Goal: Register for event/course

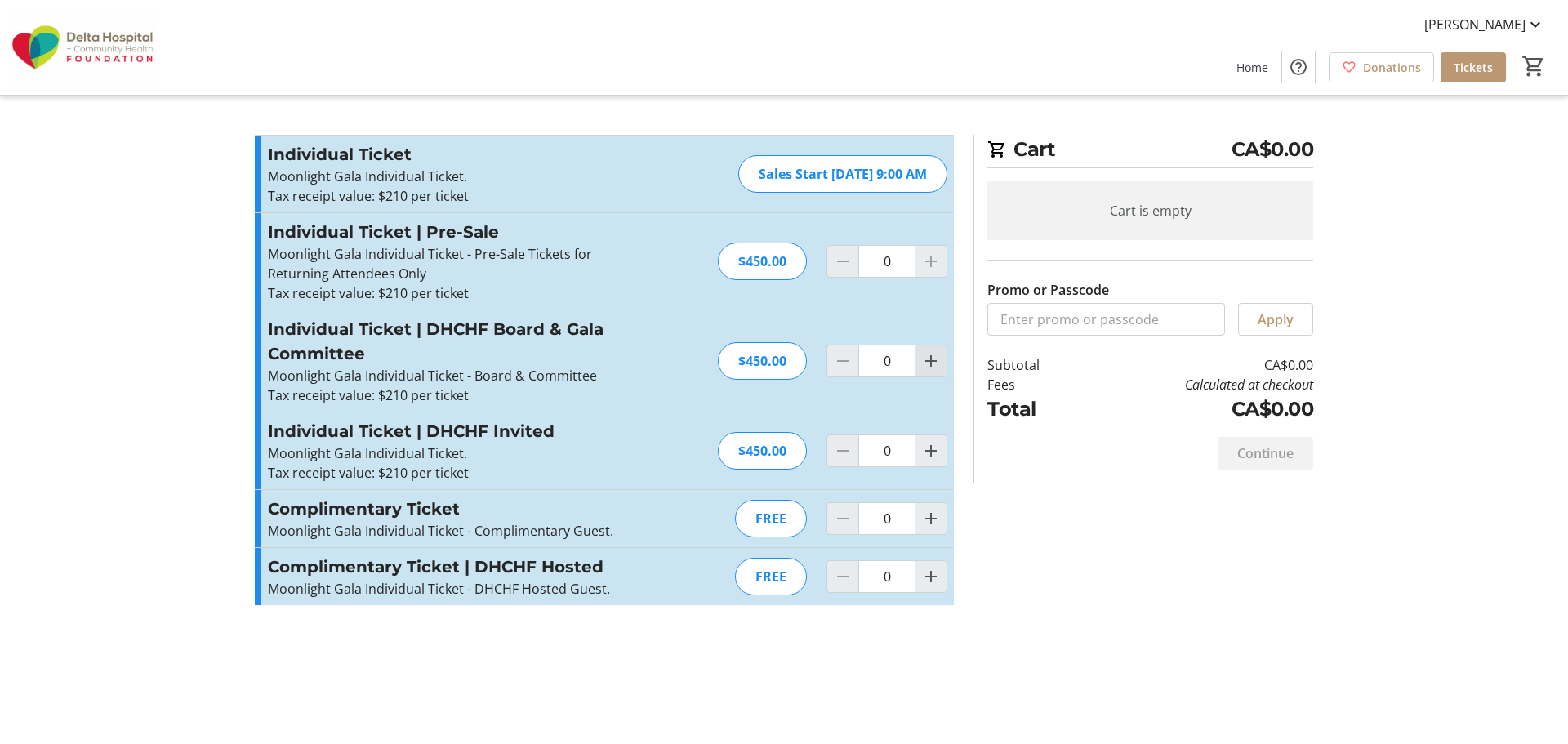
click at [932, 369] on mat-icon "Increment by one" at bounding box center [931, 361] width 20 height 20
type input "2"
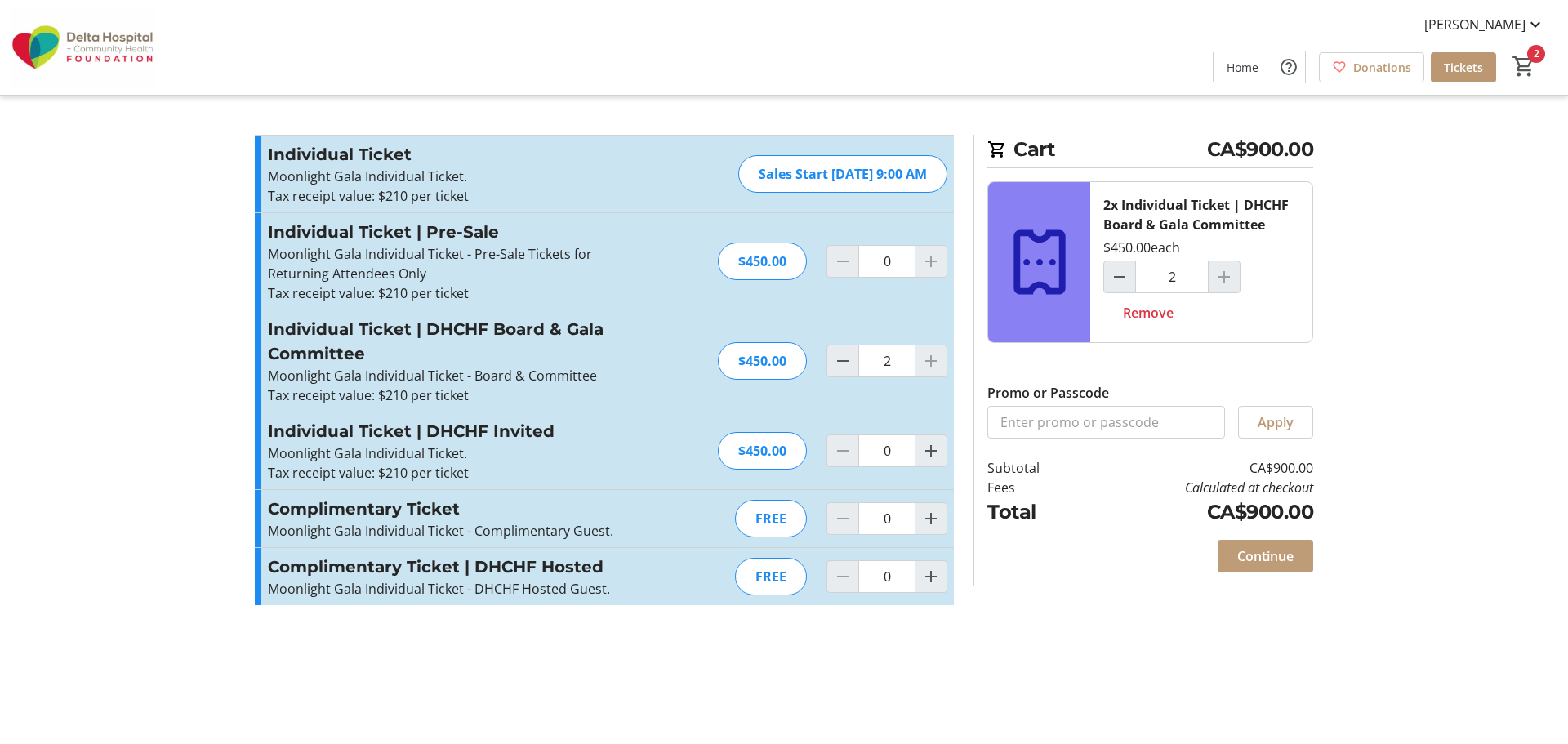
click at [1263, 557] on span "Continue" at bounding box center [1266, 557] width 57 height 20
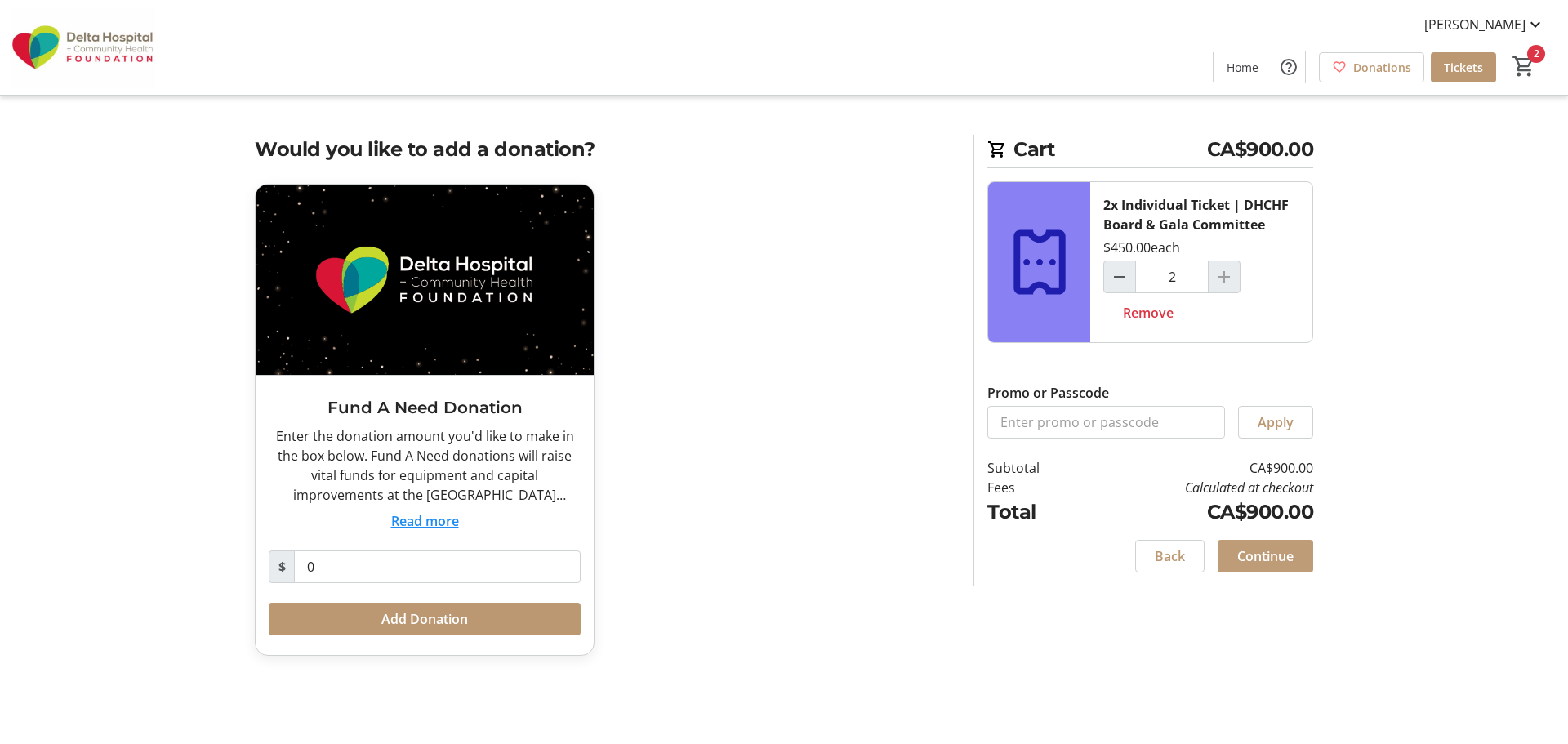
click at [1276, 568] on span at bounding box center [1265, 556] width 96 height 39
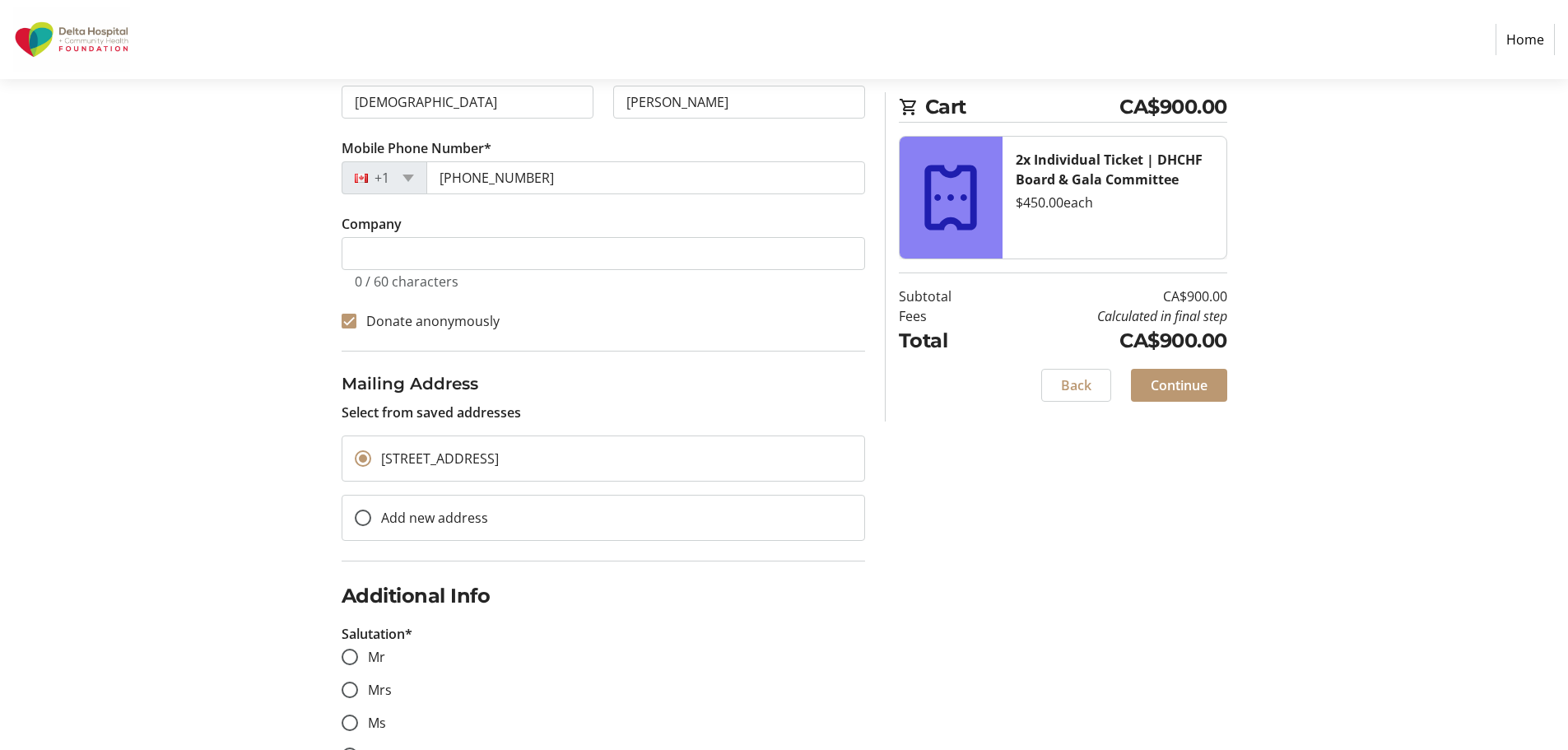
scroll to position [353, 0]
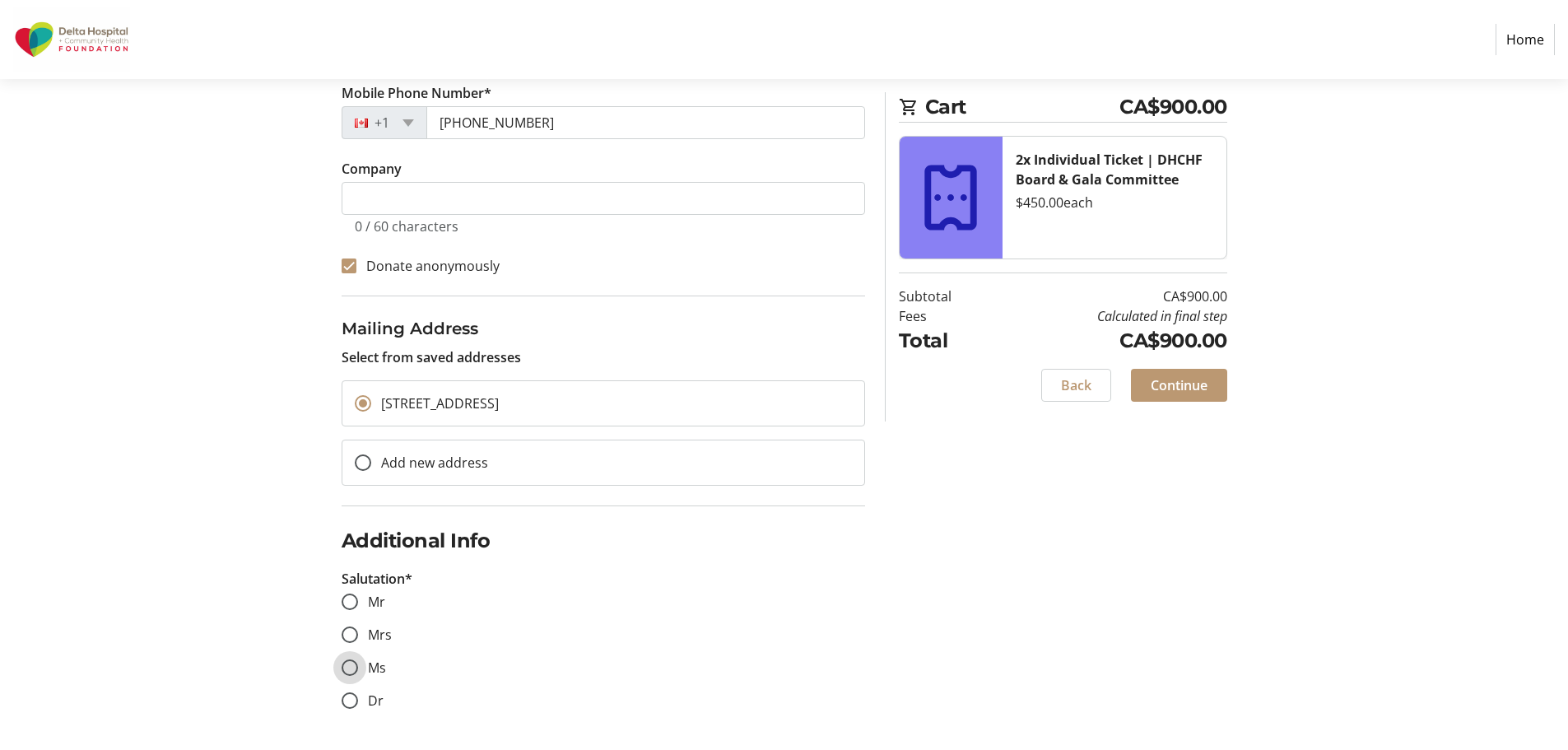
click at [344, 673] on input "Ms" at bounding box center [350, 668] width 17 height 17
radio input "true"
click at [1165, 382] on span "Continue" at bounding box center [1179, 385] width 57 height 20
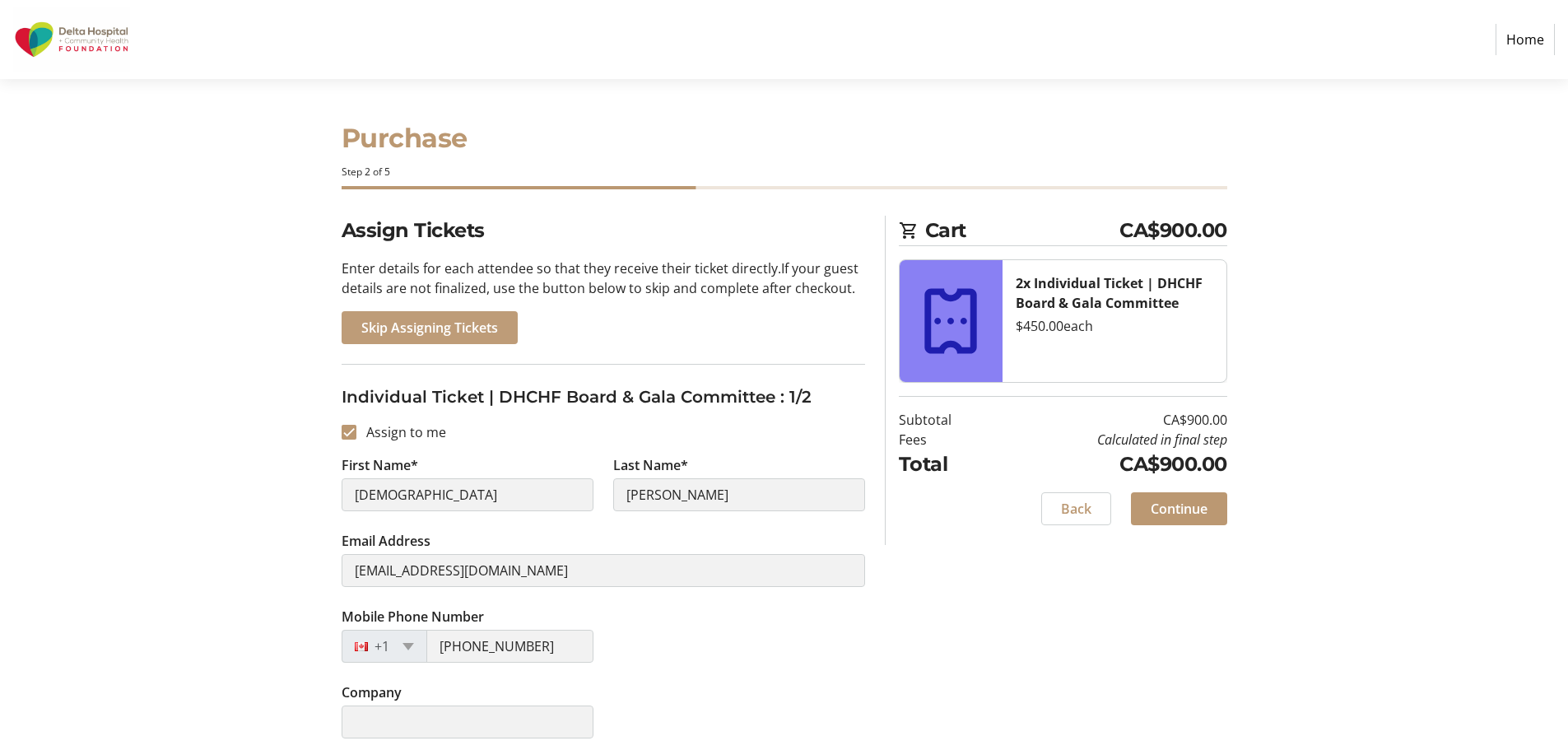
click at [474, 339] on span at bounding box center [430, 328] width 176 height 39
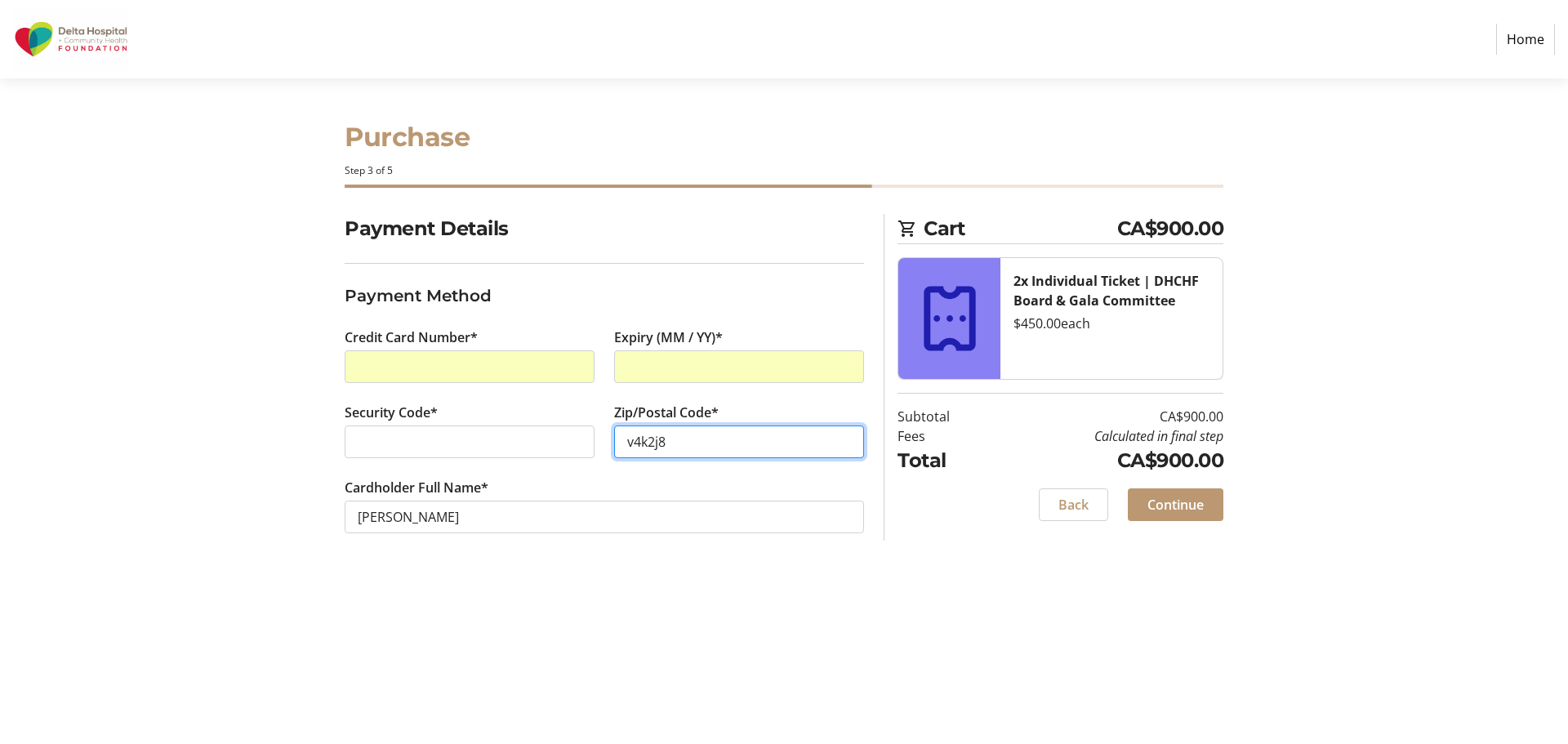
type input "v4k2j8"
click at [1163, 498] on span "Continue" at bounding box center [1176, 505] width 57 height 20
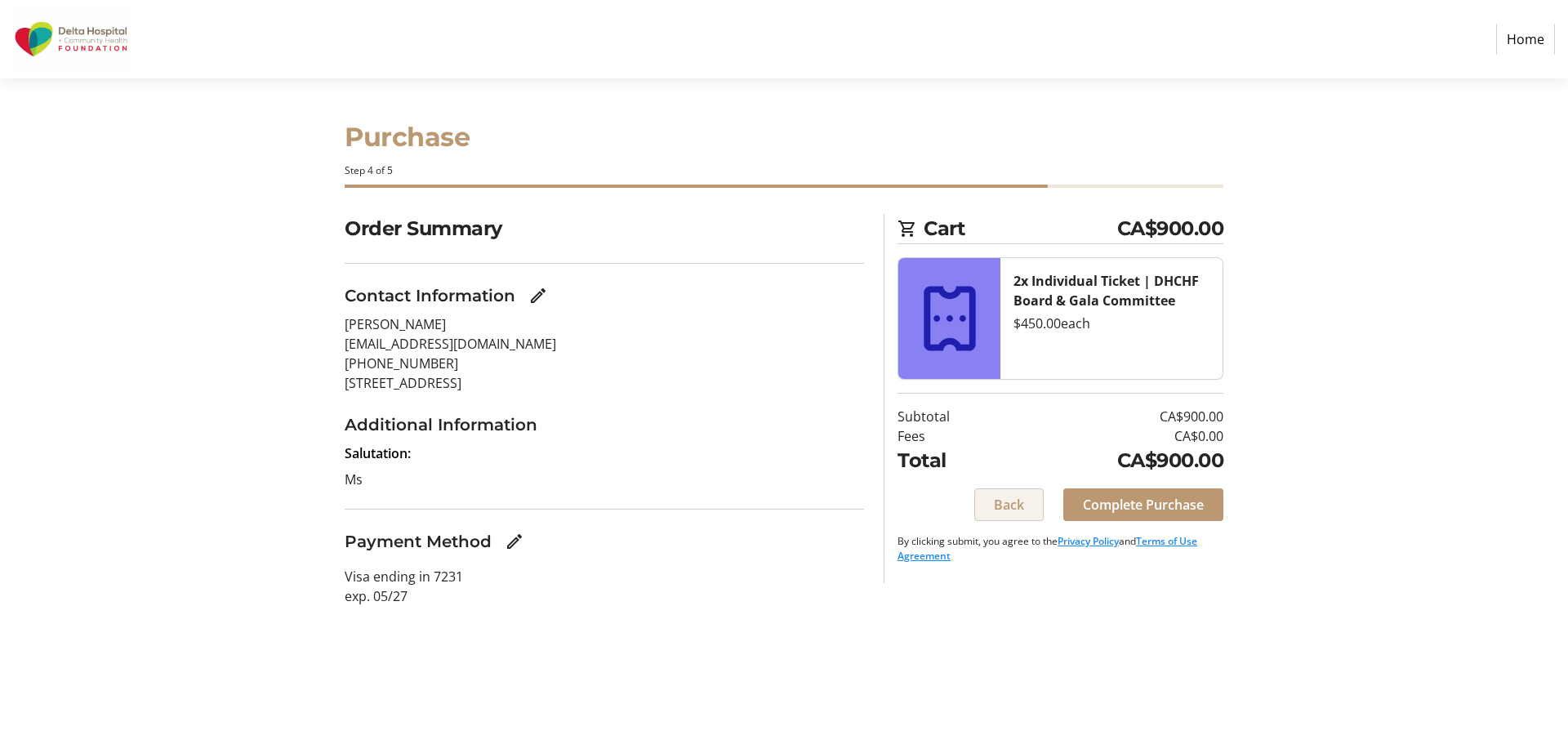
click at [994, 511] on span "Back" at bounding box center [1009, 505] width 30 height 20
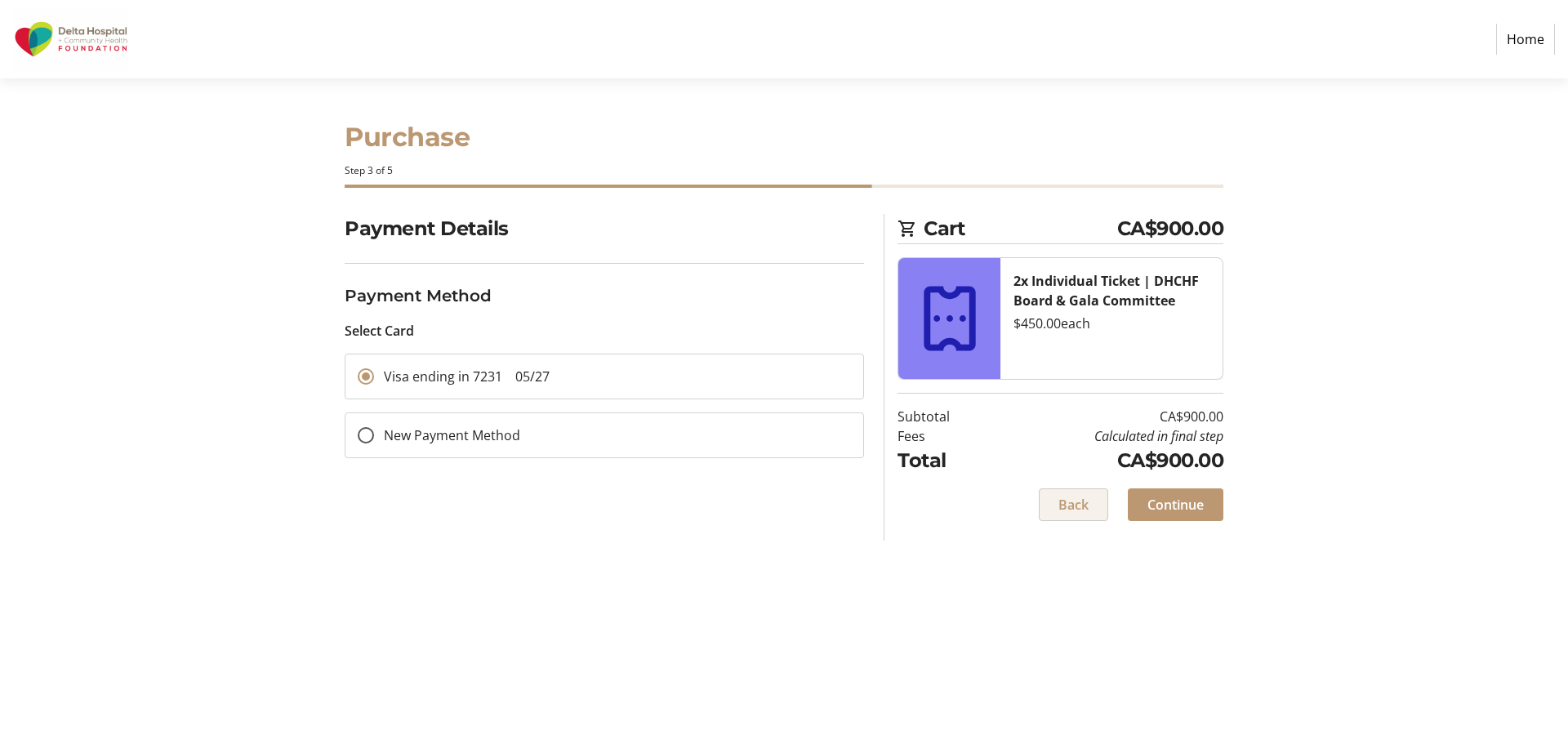
click at [1059, 500] on span "Back" at bounding box center [1073, 505] width 30 height 20
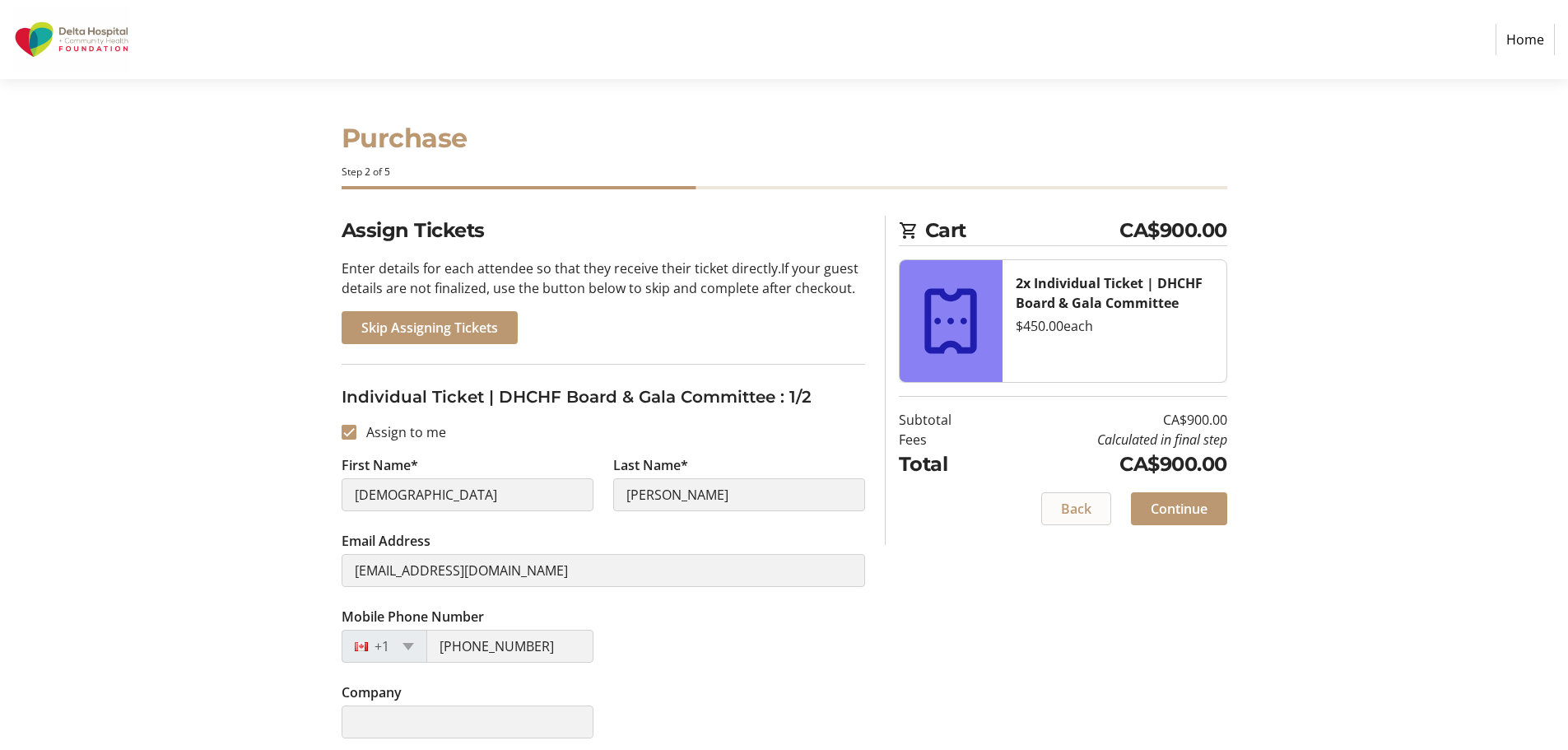
click at [1048, 508] on span at bounding box center [1076, 508] width 68 height 39
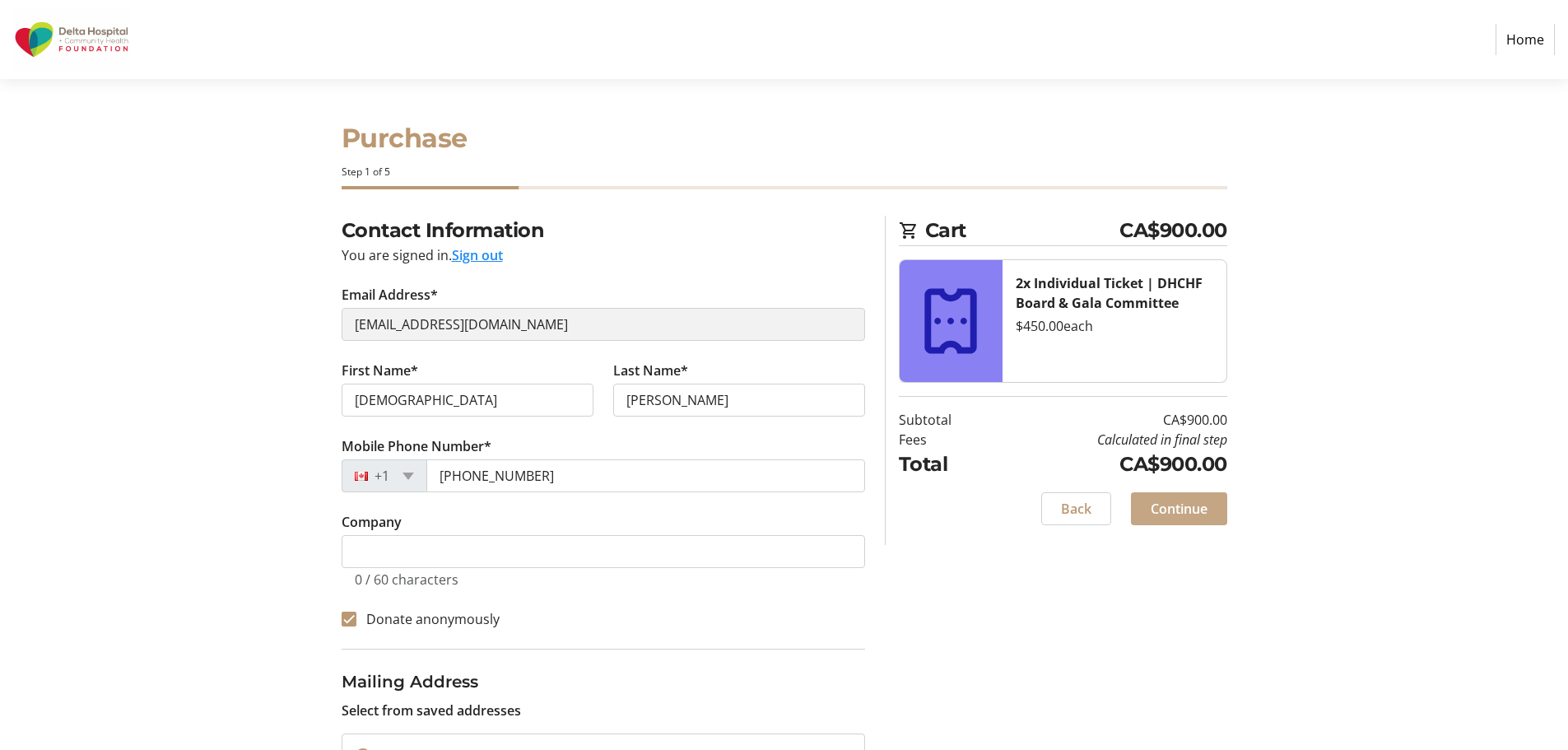
click at [1156, 511] on span "Continue" at bounding box center [1179, 509] width 57 height 20
click at [517, 329] on html "Home Purchase Step 1 of 5 Cart CA$900.00 2x Individual Ticket | DHCHF Board & G…" at bounding box center [784, 551] width 1568 height 1103
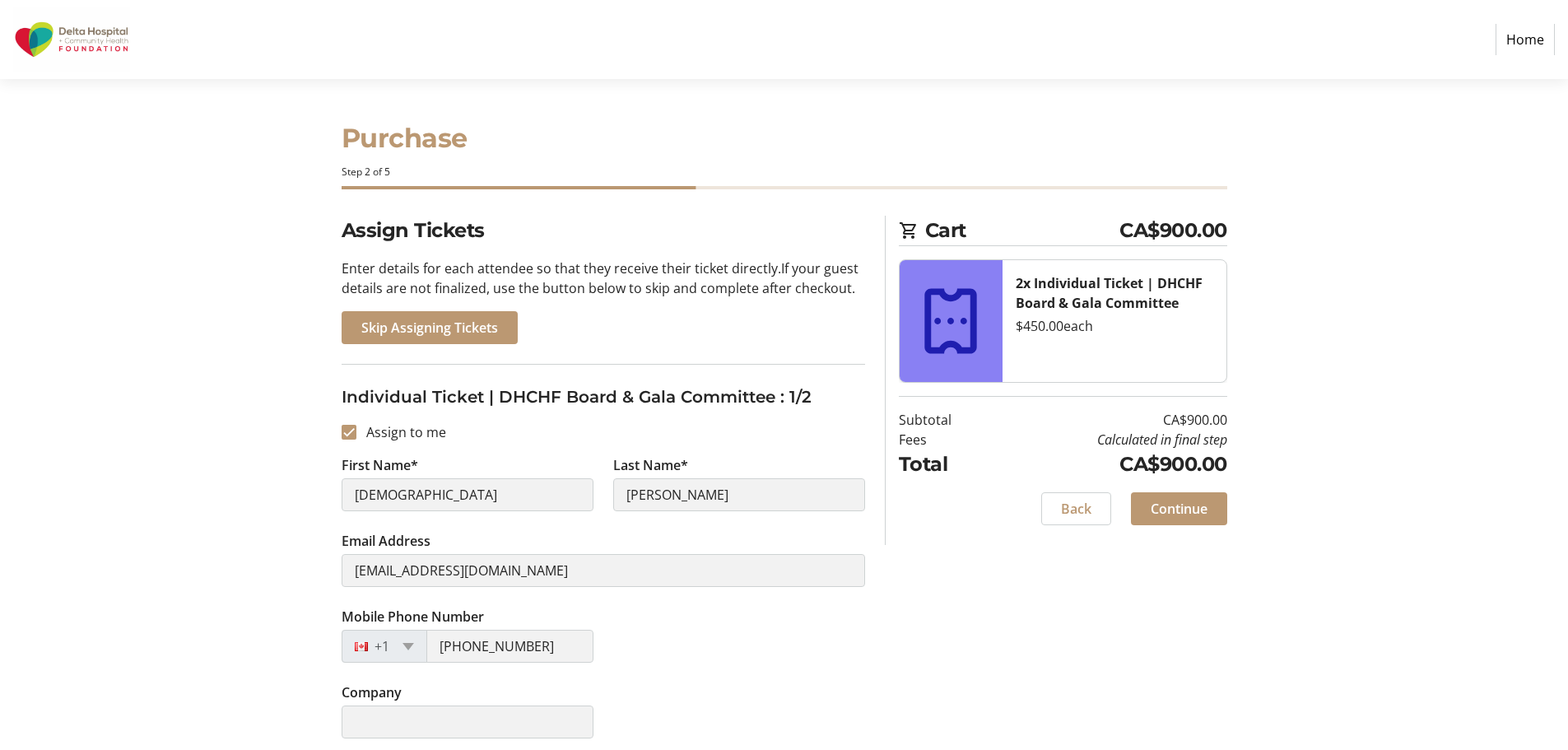
click at [1523, 46] on link "Home" at bounding box center [1525, 39] width 60 height 31
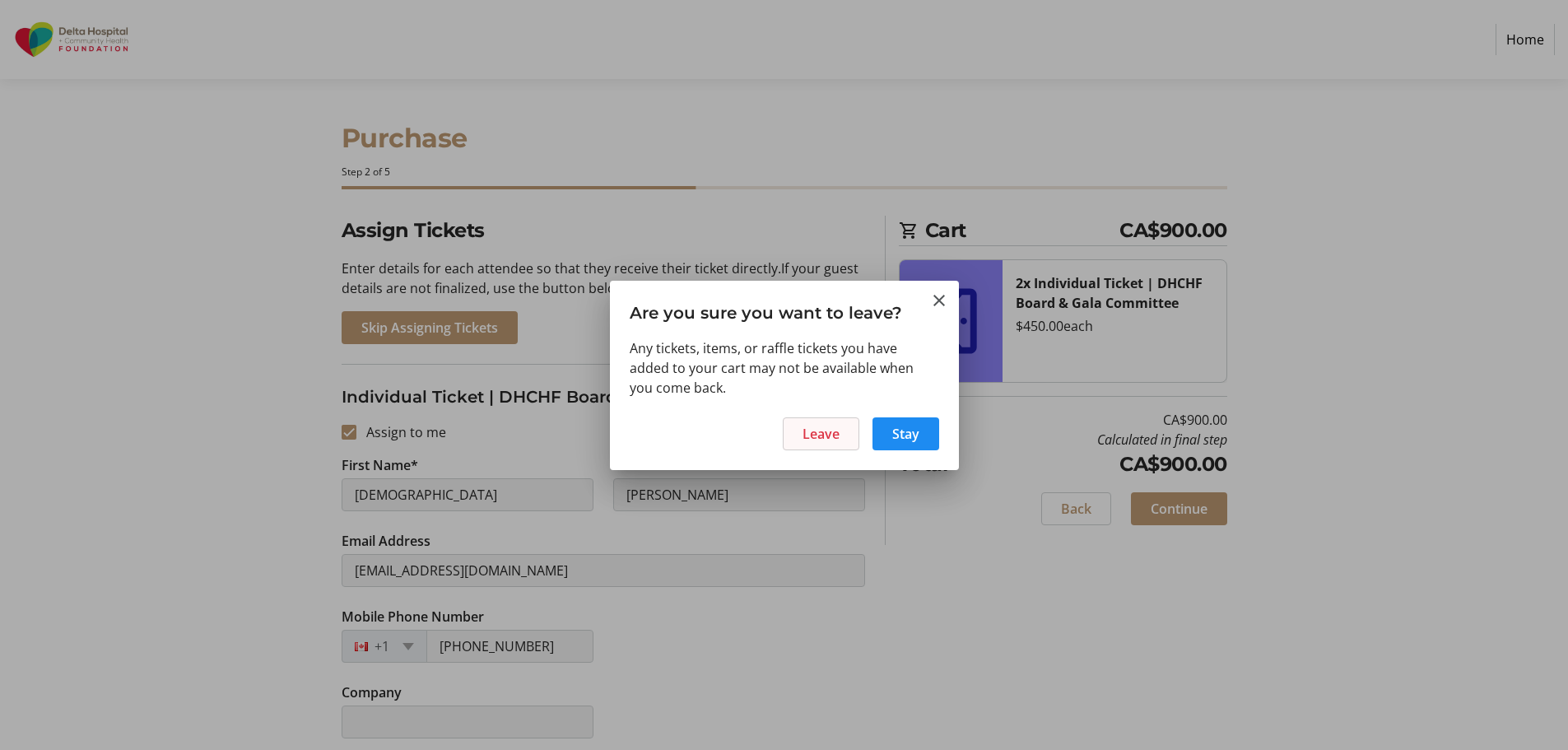
click at [836, 436] on span "Leave" at bounding box center [821, 434] width 37 height 20
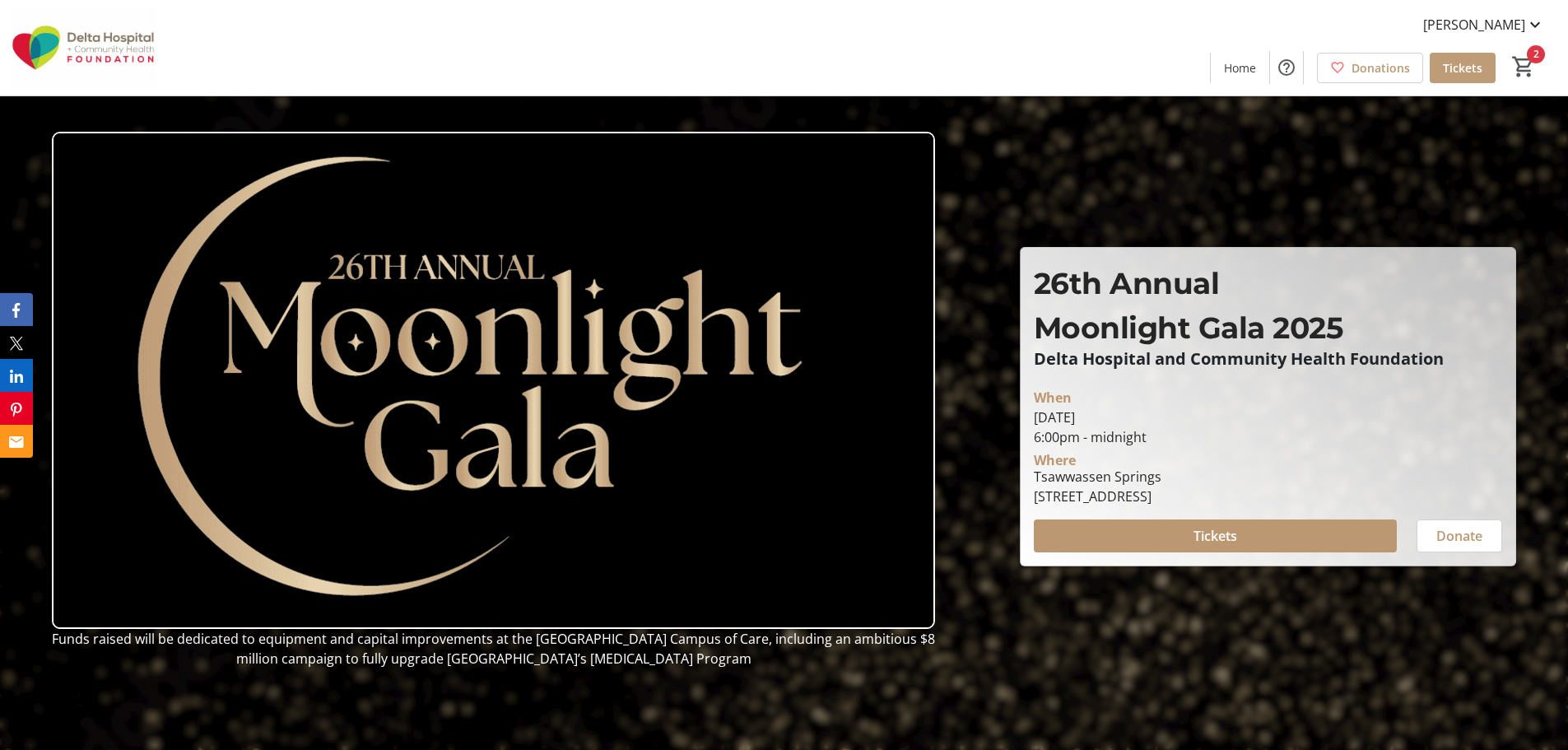
click at [1430, 65] on span at bounding box center [1463, 67] width 66 height 39
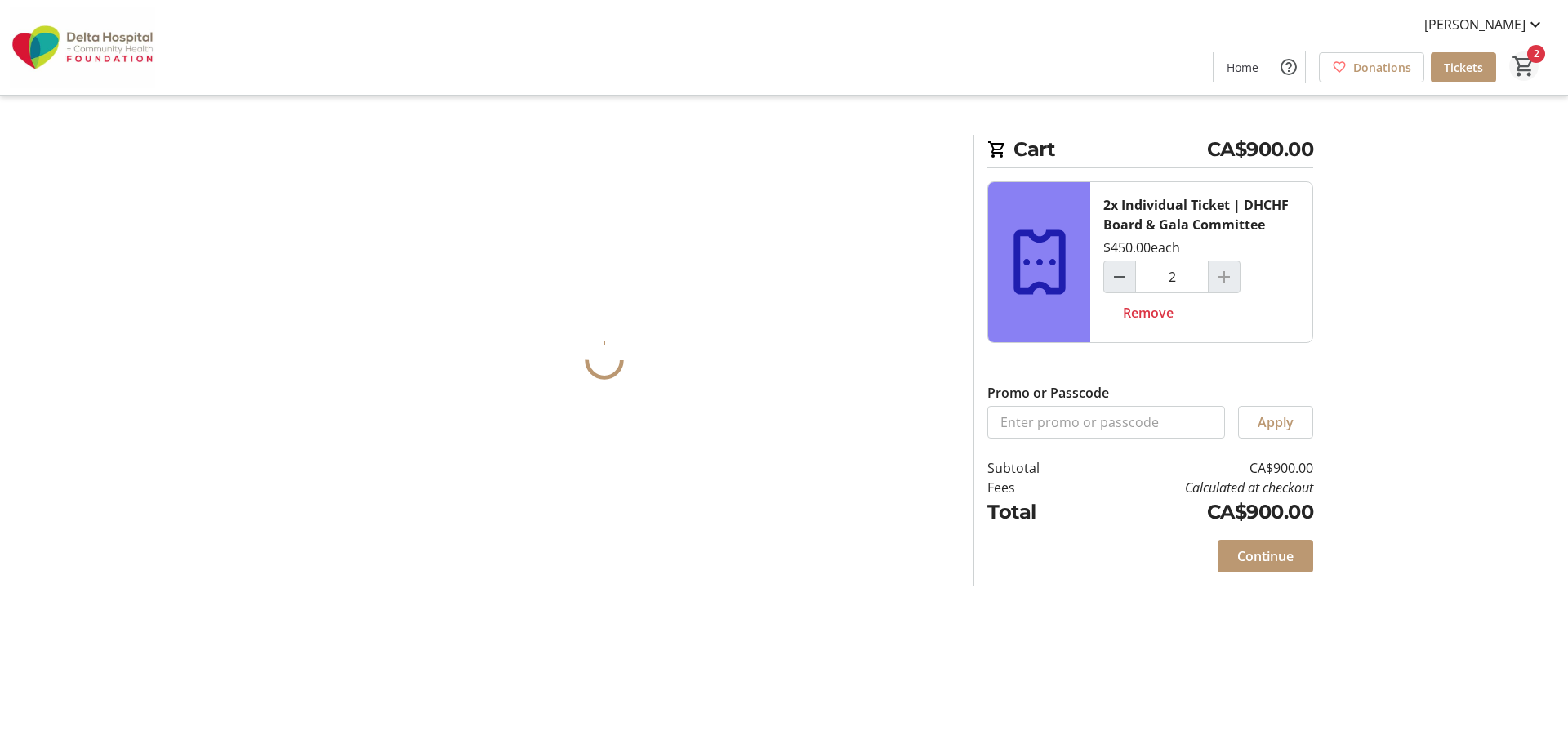
drag, startPoint x: 1532, startPoint y: 53, endPoint x: 1521, endPoint y: 60, distance: 13.0
click at [1531, 53] on html "[PERSON_NAME] Home Donations Tickets 2 Home Donations Tickets Cart CA$900.00 2x…" at bounding box center [784, 372] width 1568 height 744
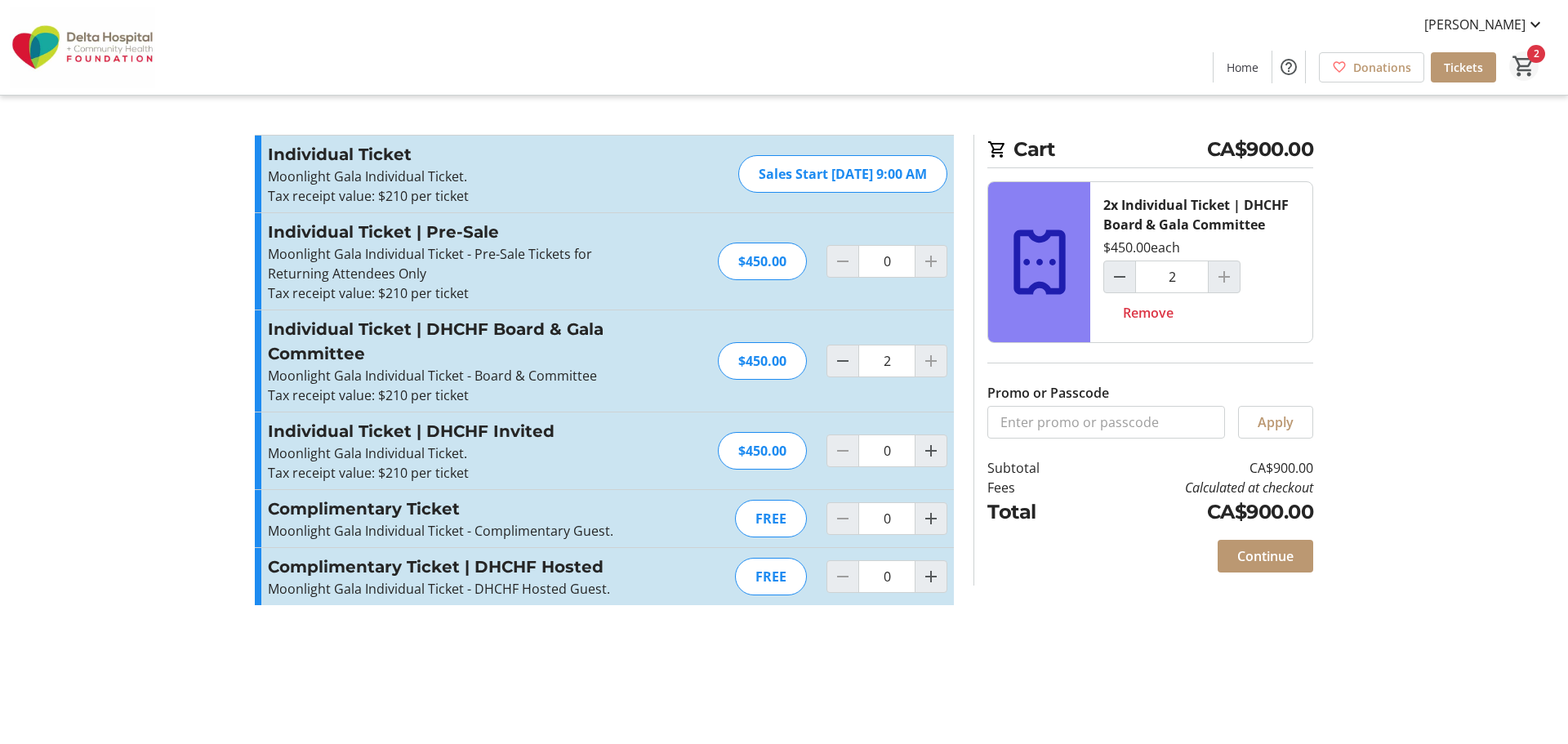
click at [1527, 67] on mat-icon "2" at bounding box center [1523, 66] width 24 height 24
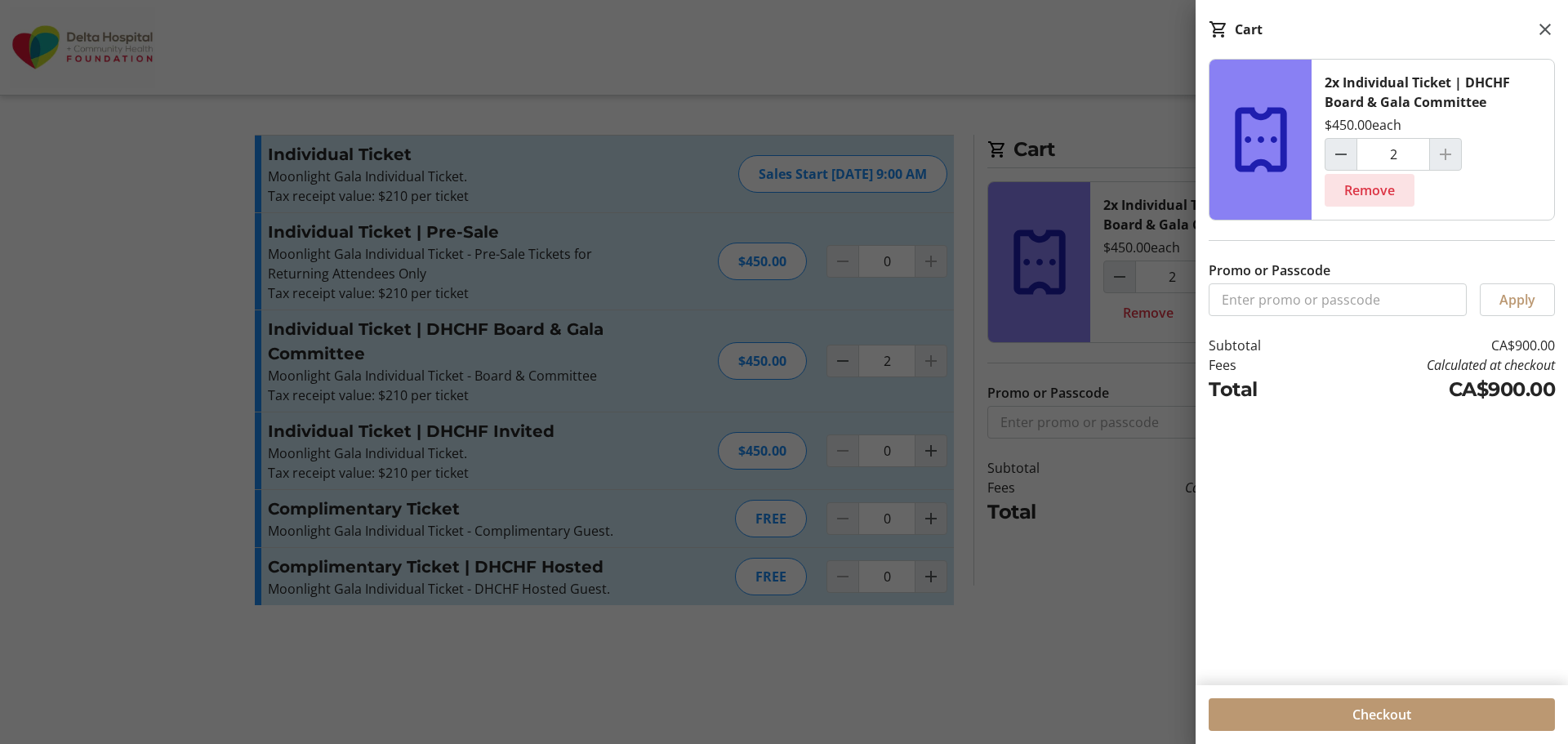
click at [1354, 191] on span "Remove" at bounding box center [1369, 191] width 51 height 20
type input "0"
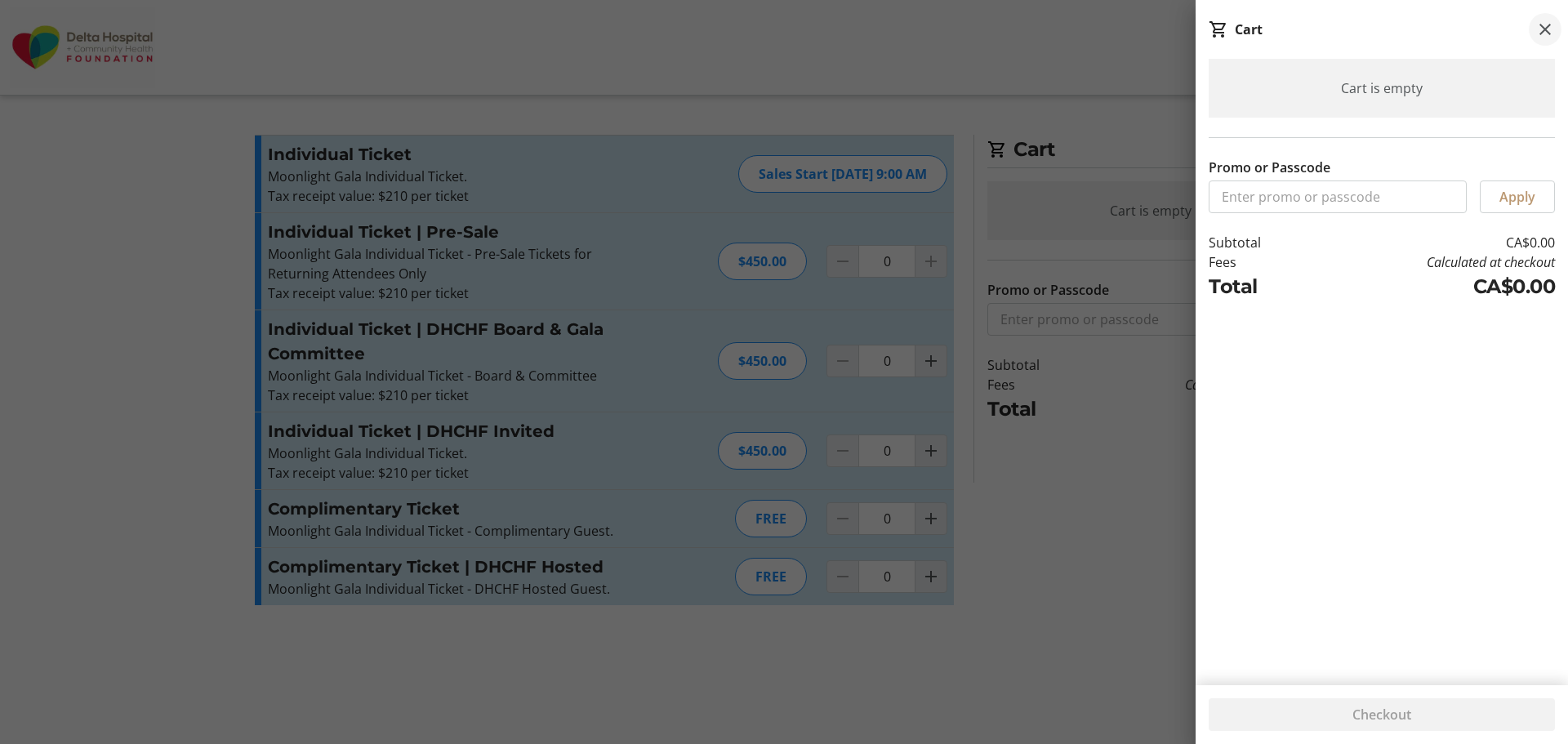
click at [1549, 26] on mat-icon at bounding box center [1546, 30] width 20 height 20
